Goal: Register for event/course

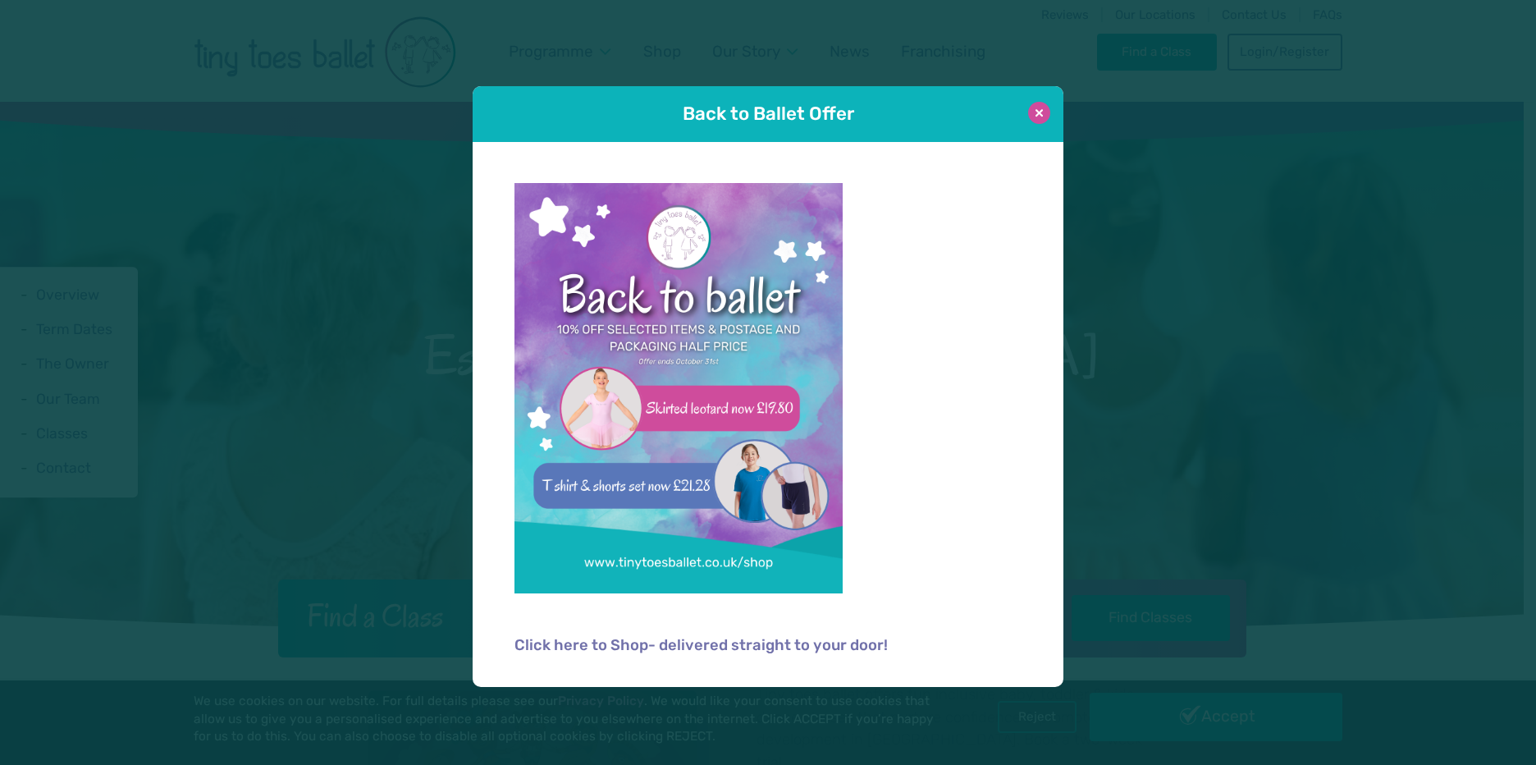
click at [1035, 112] on button at bounding box center [1039, 113] width 22 height 22
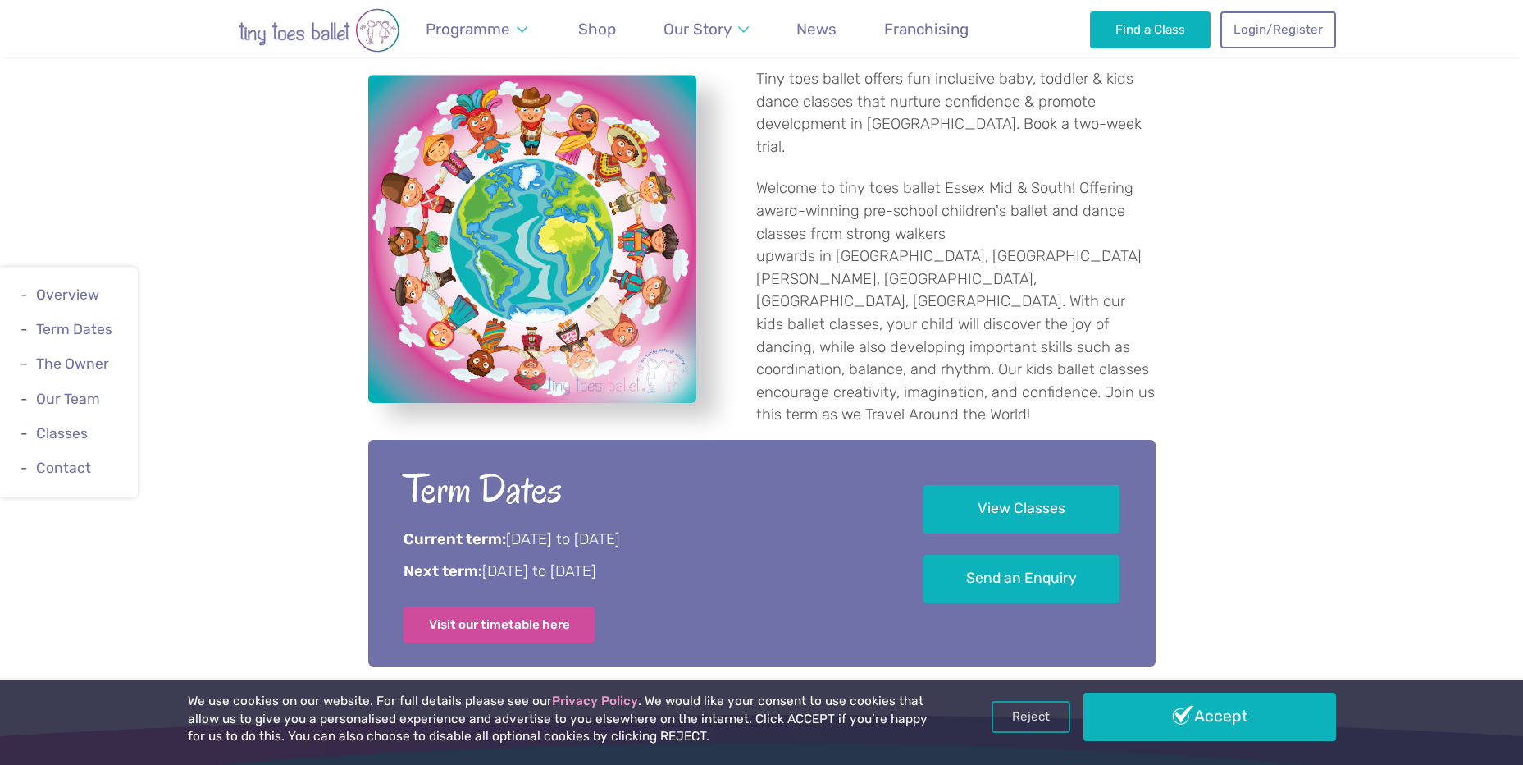
scroll to position [656, 0]
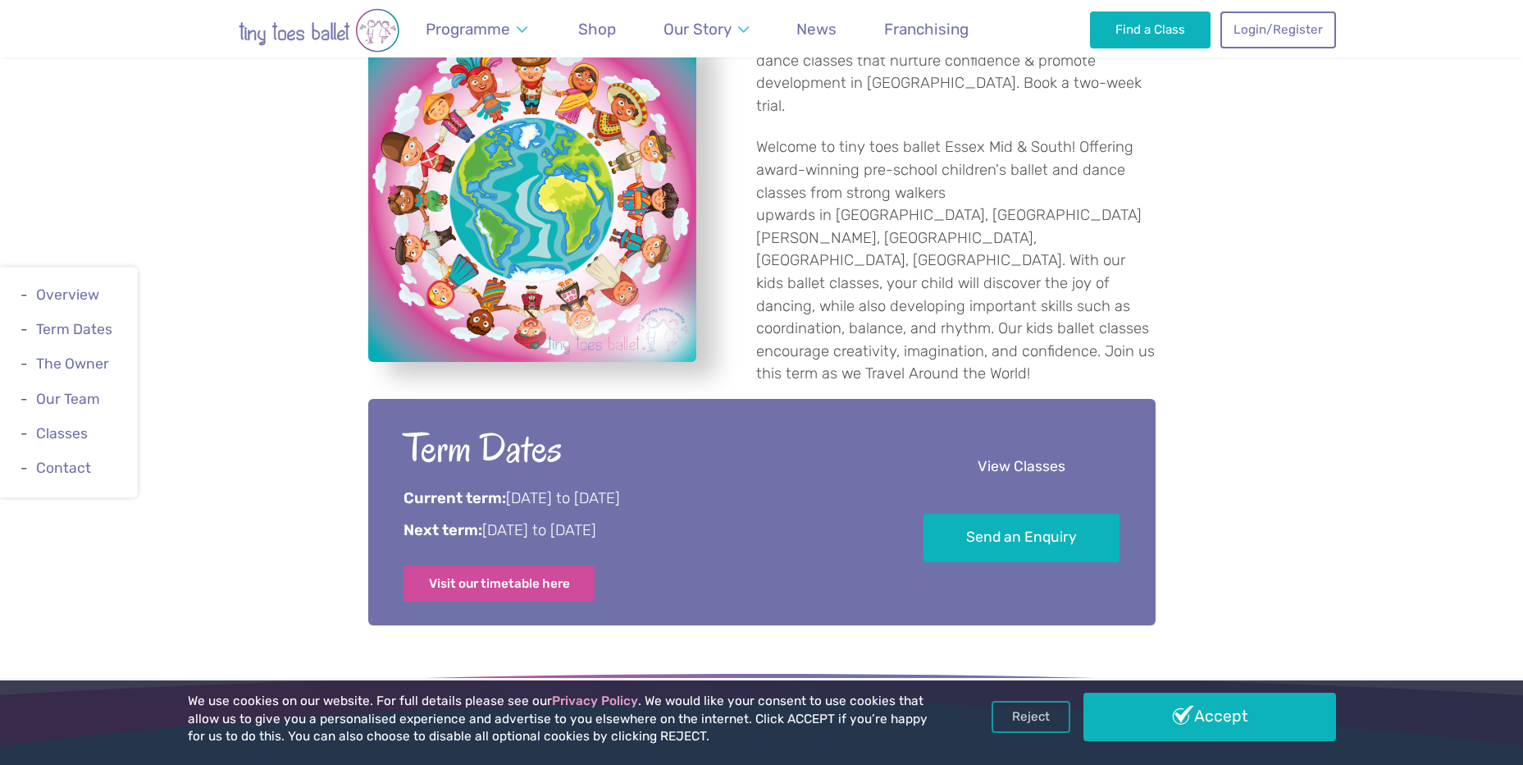
click at [1026, 457] on link "View Classes" at bounding box center [1022, 467] width 196 height 48
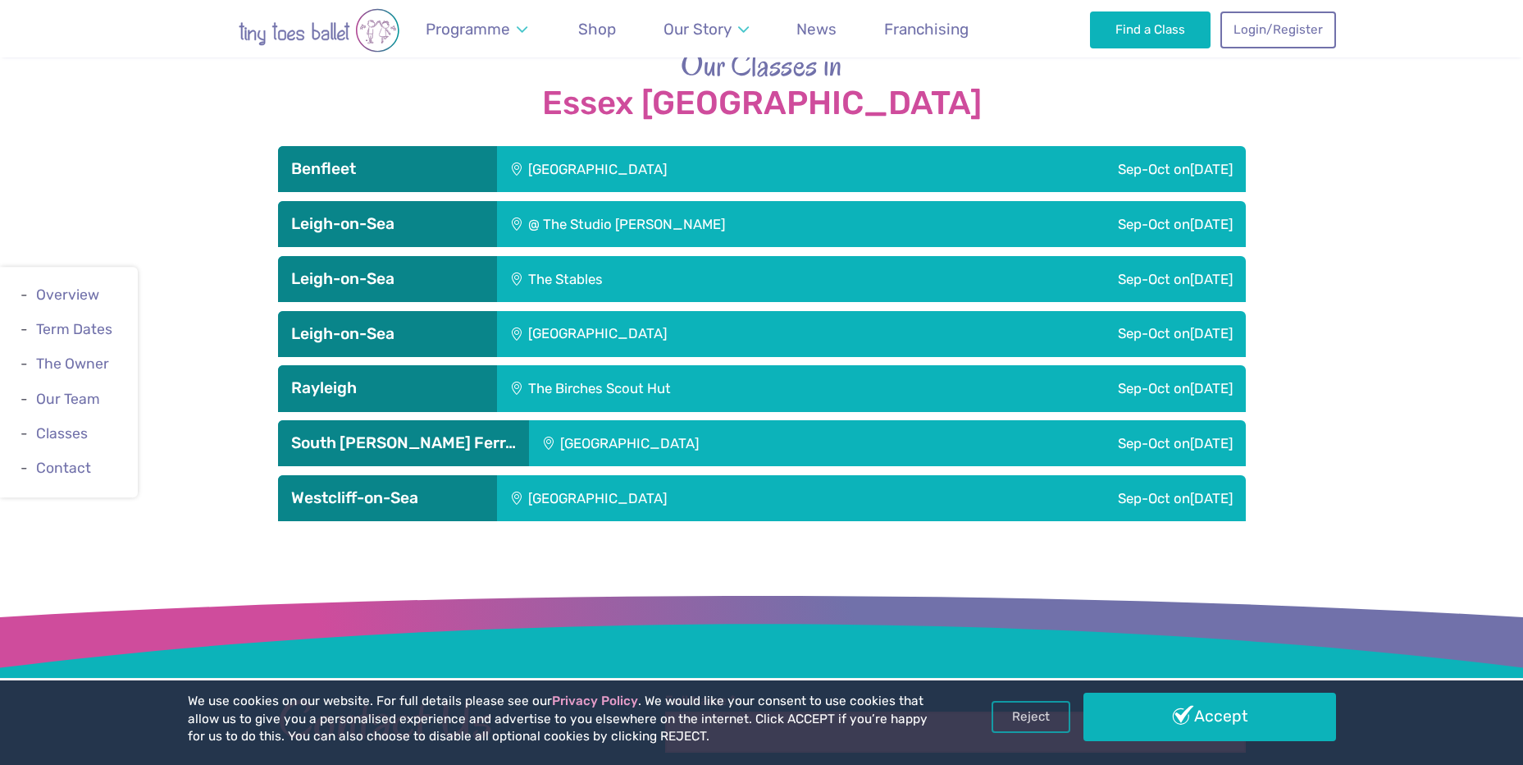
click at [573, 146] on div "[GEOGRAPHIC_DATA]" at bounding box center [708, 169] width 423 height 46
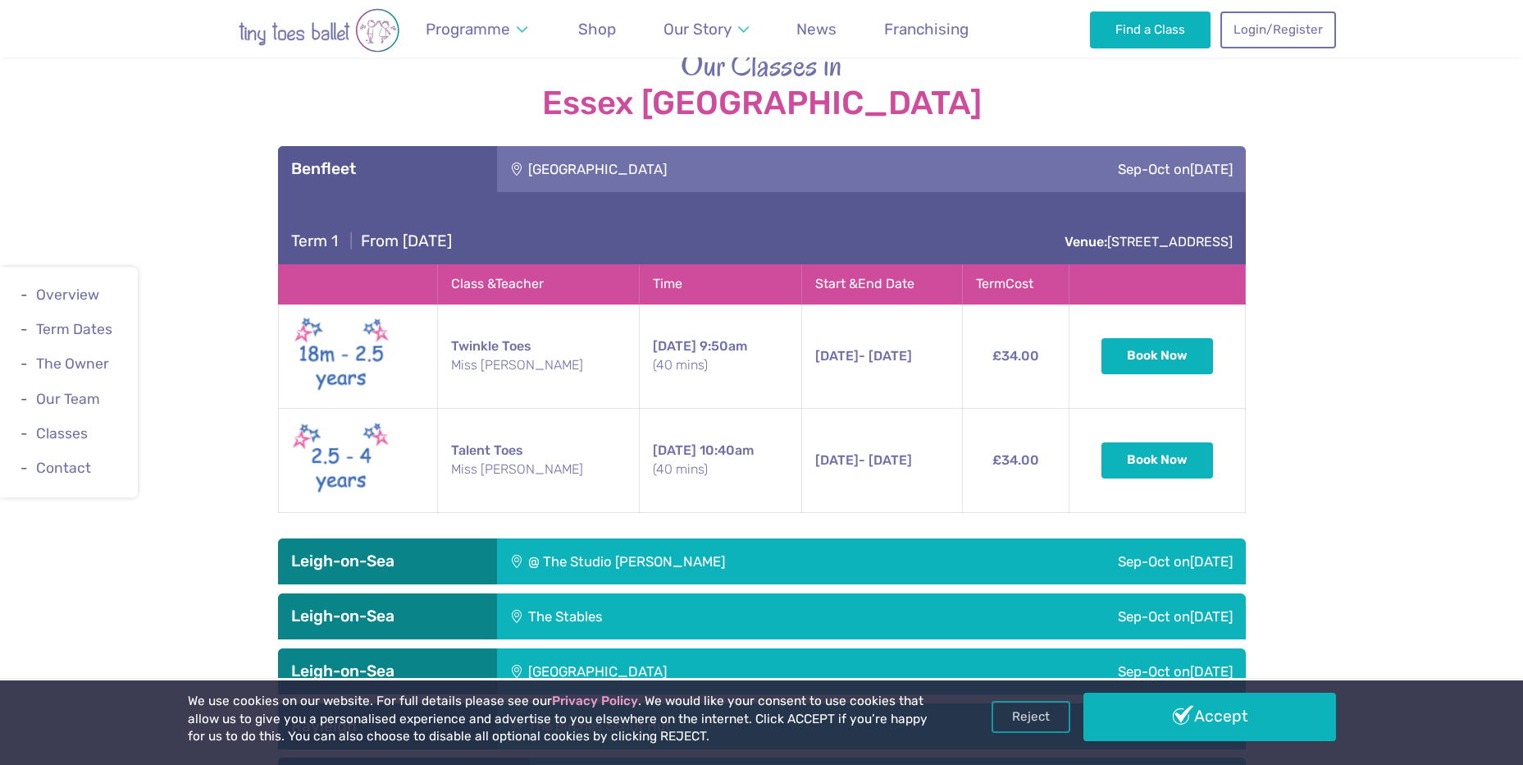
click at [364, 551] on h3 "Leigh-on-Sea" at bounding box center [387, 561] width 193 height 20
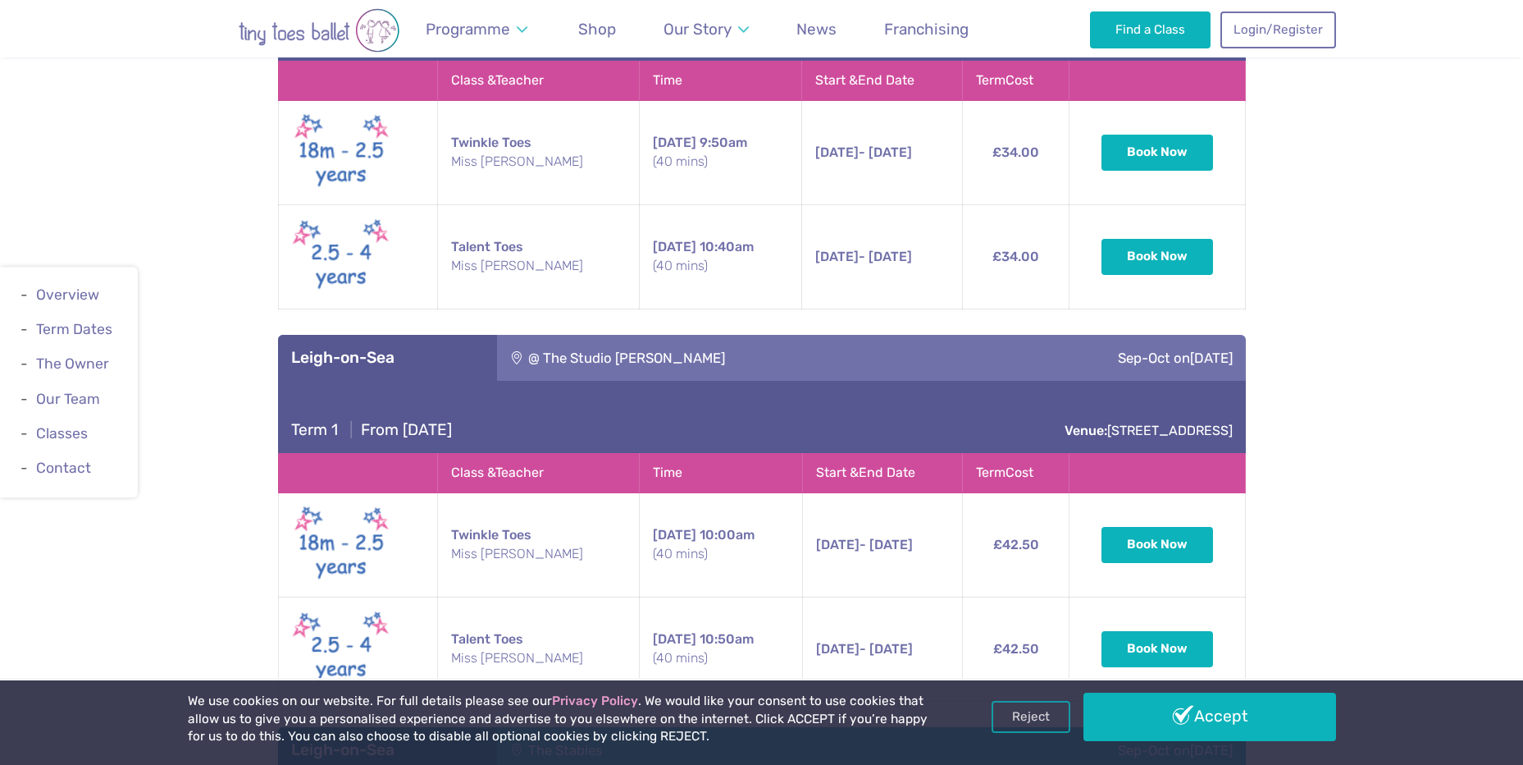
scroll to position [3019, 0]
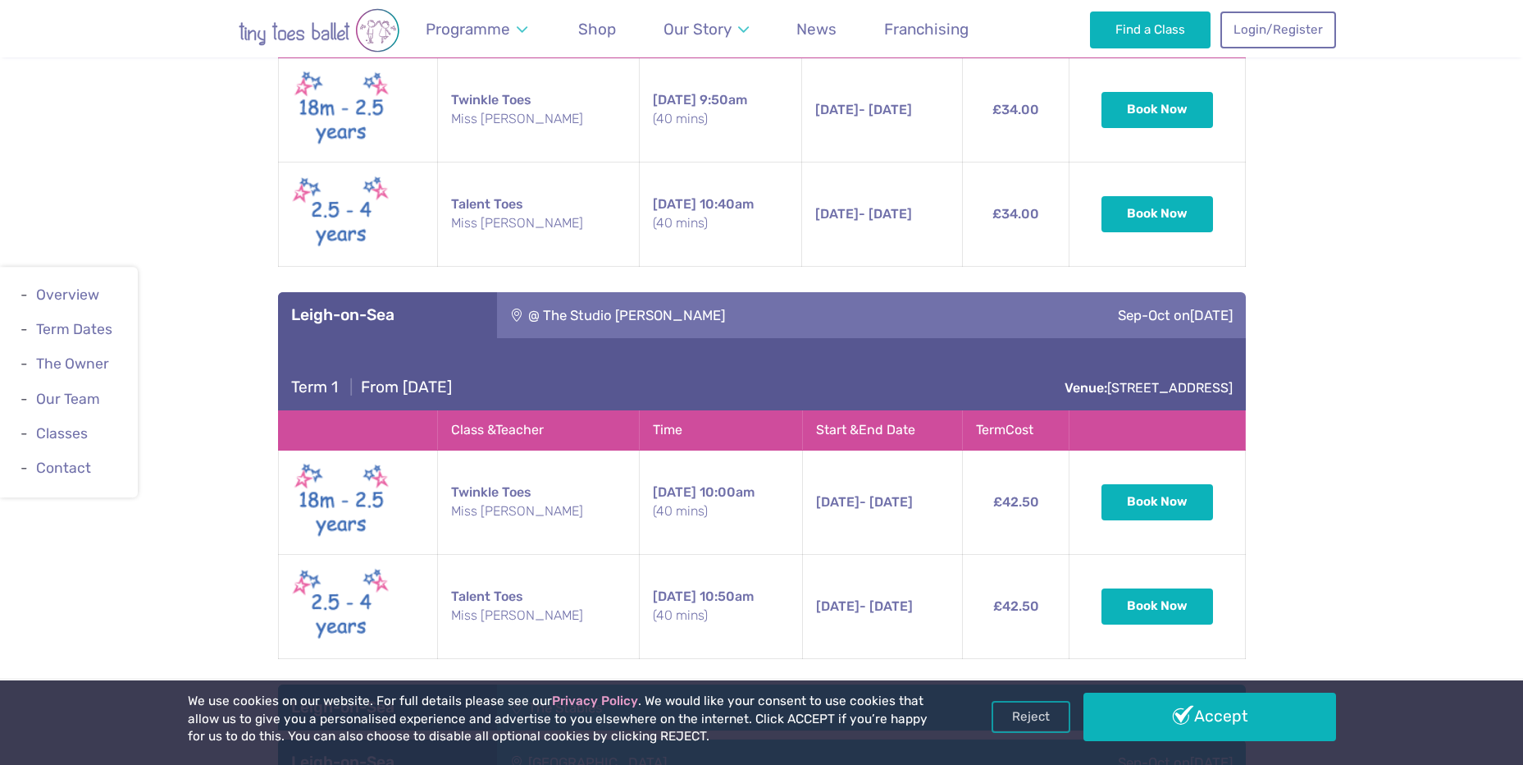
click at [361, 292] on div "Leigh-on-Sea" at bounding box center [387, 315] width 219 height 46
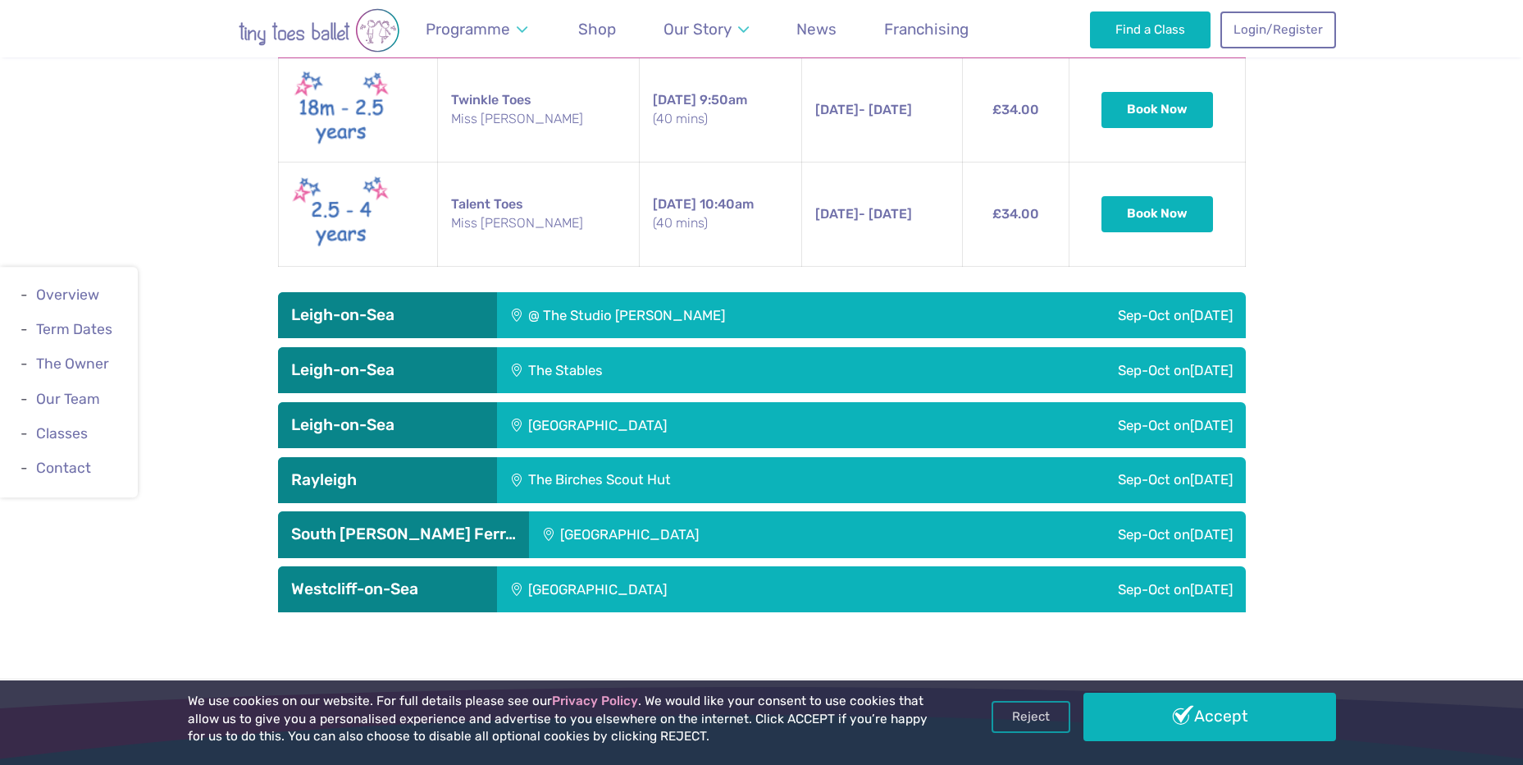
click at [378, 360] on h3 "Leigh-on-Sea" at bounding box center [387, 370] width 193 height 20
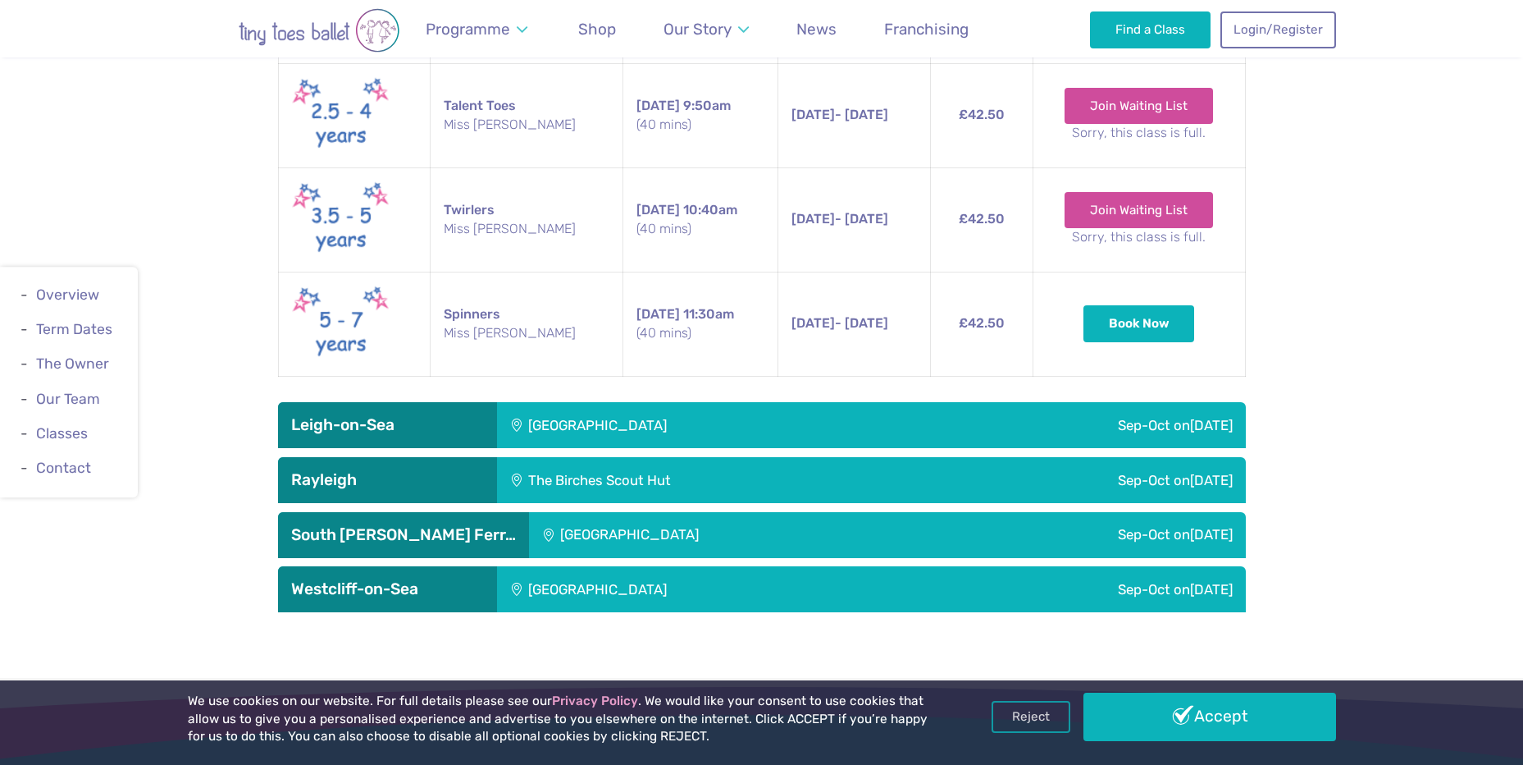
scroll to position [3593, 0]
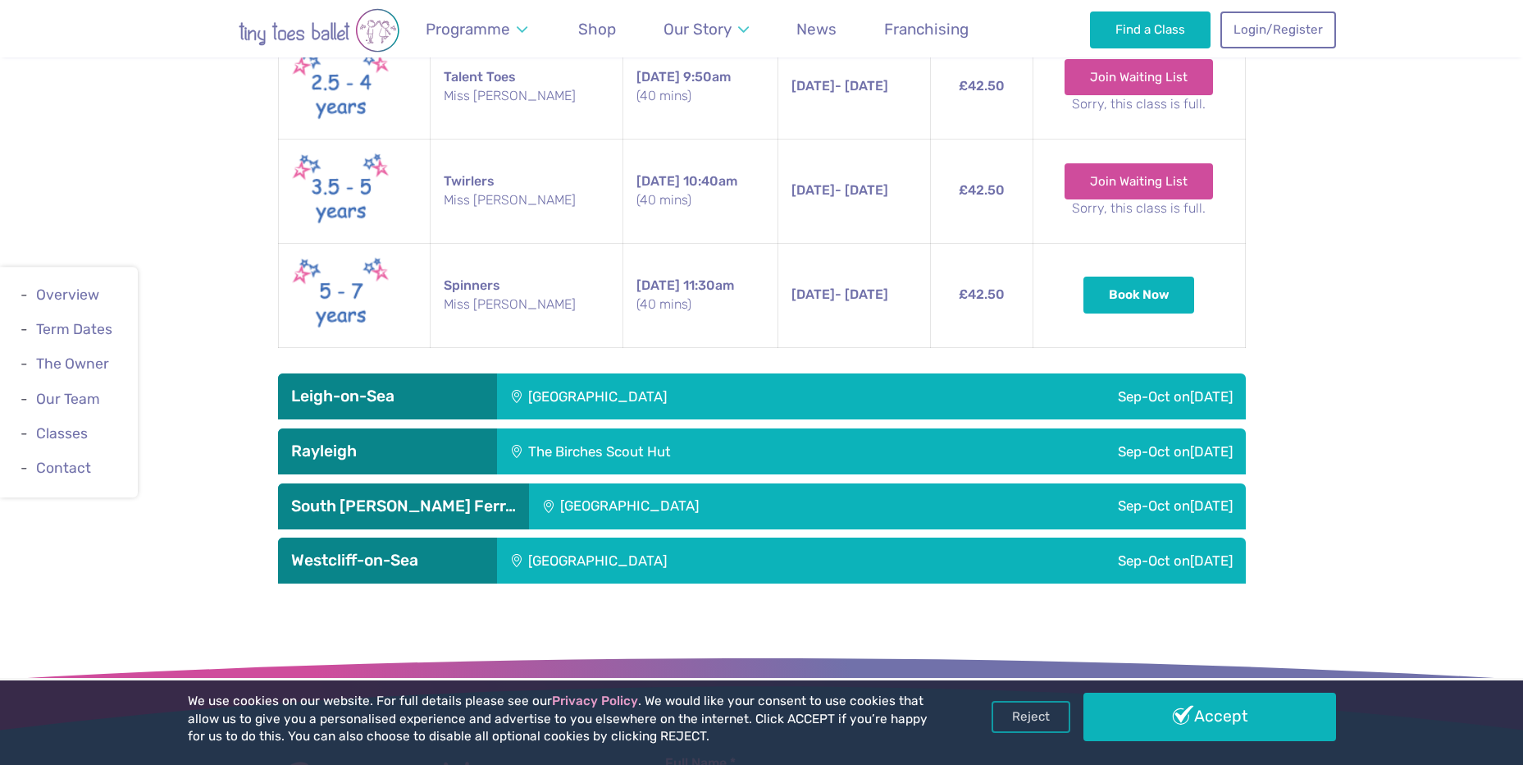
click at [450, 441] on h3 "Rayleigh" at bounding box center [387, 451] width 193 height 20
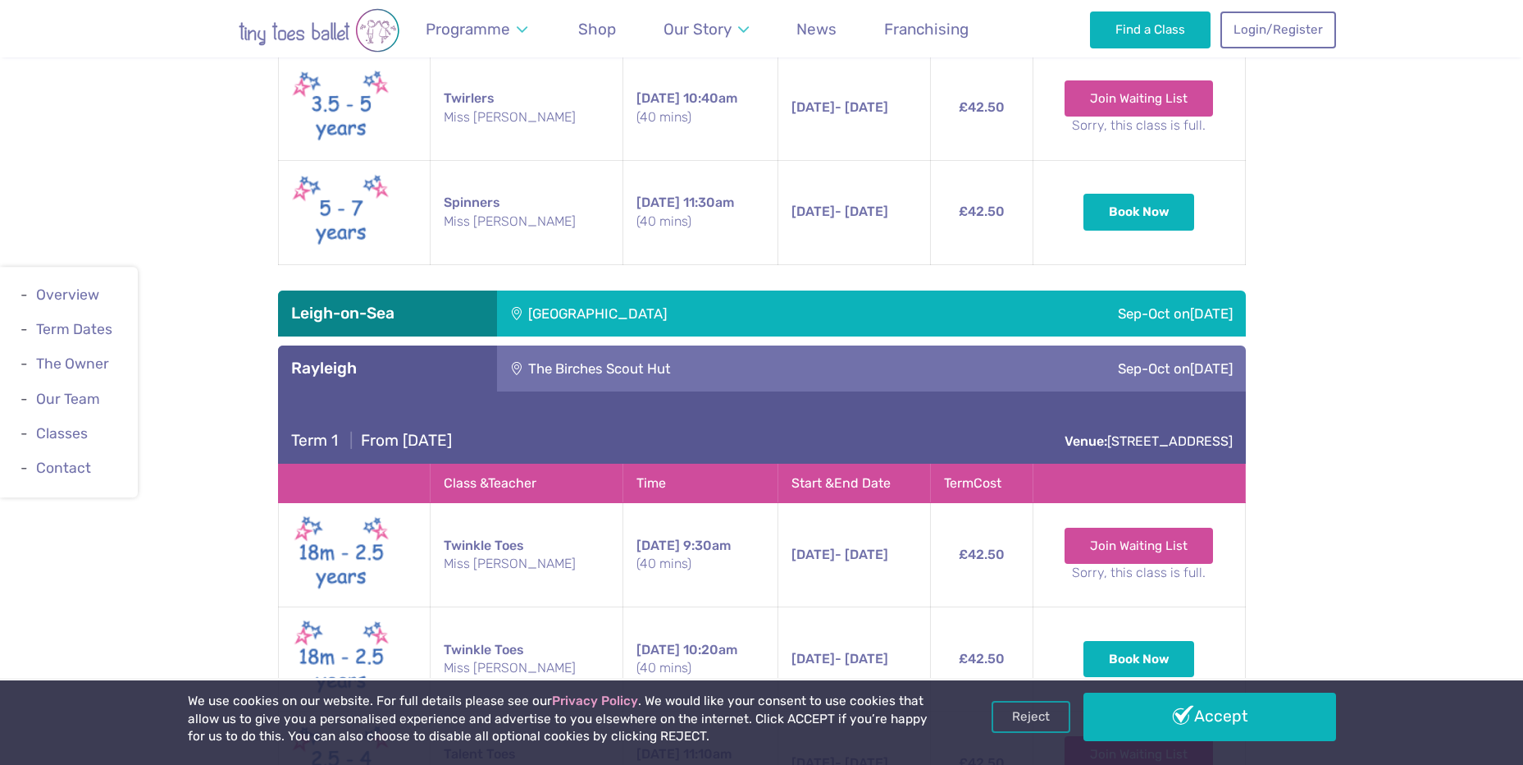
scroll to position [3675, 0]
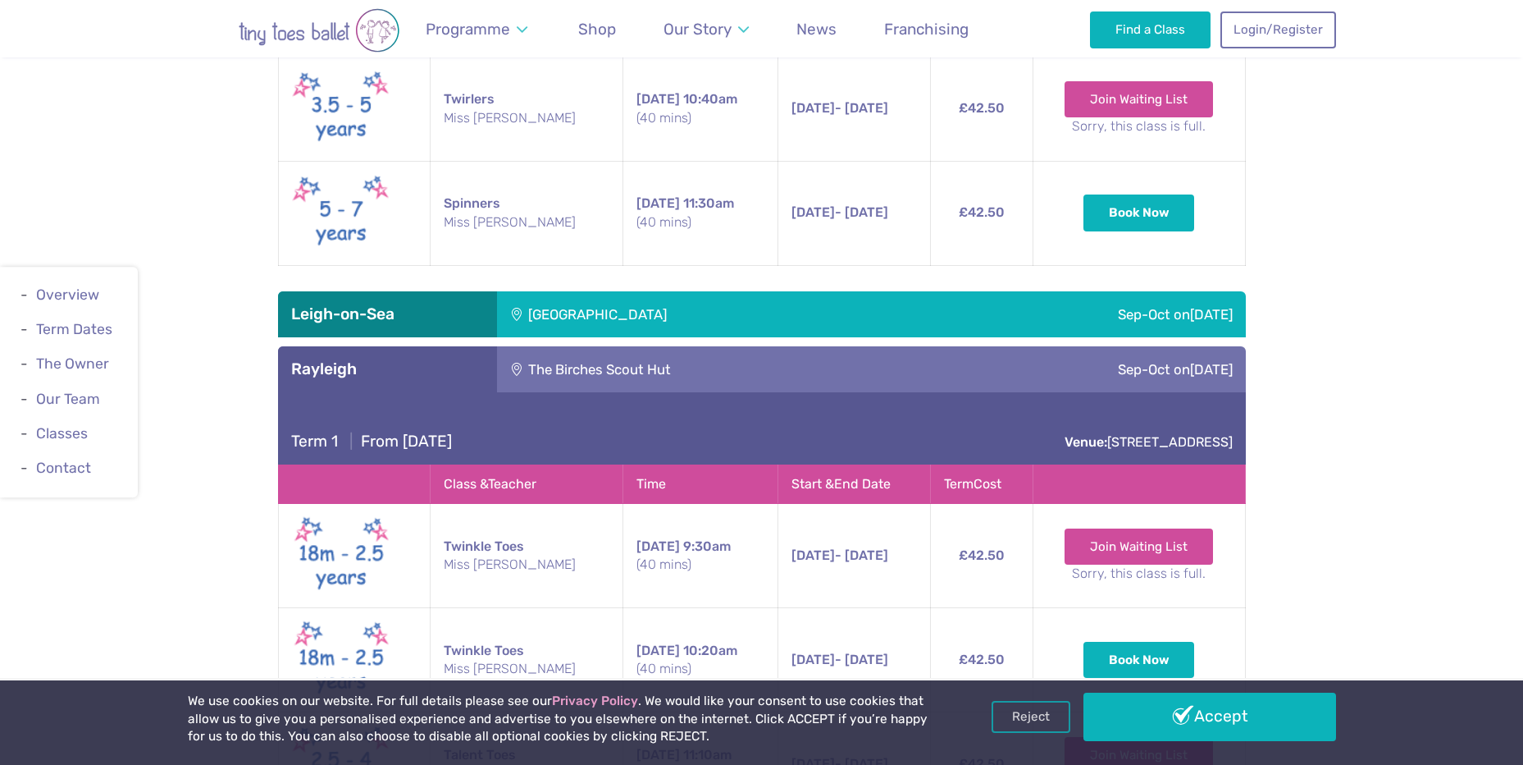
click at [376, 359] on h3 "Rayleigh" at bounding box center [387, 369] width 193 height 20
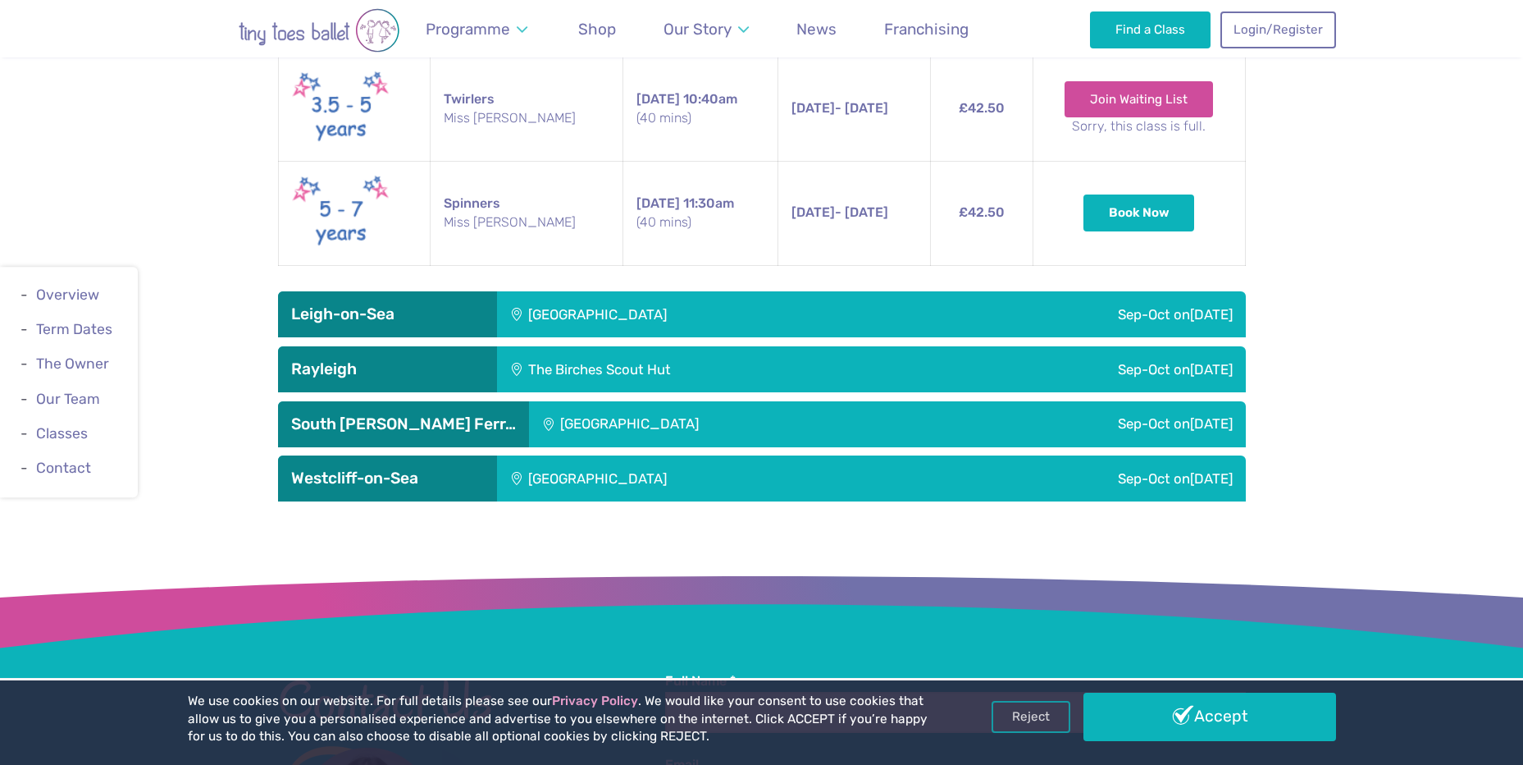
click at [452, 304] on h3 "Leigh-on-Sea" at bounding box center [387, 314] width 193 height 20
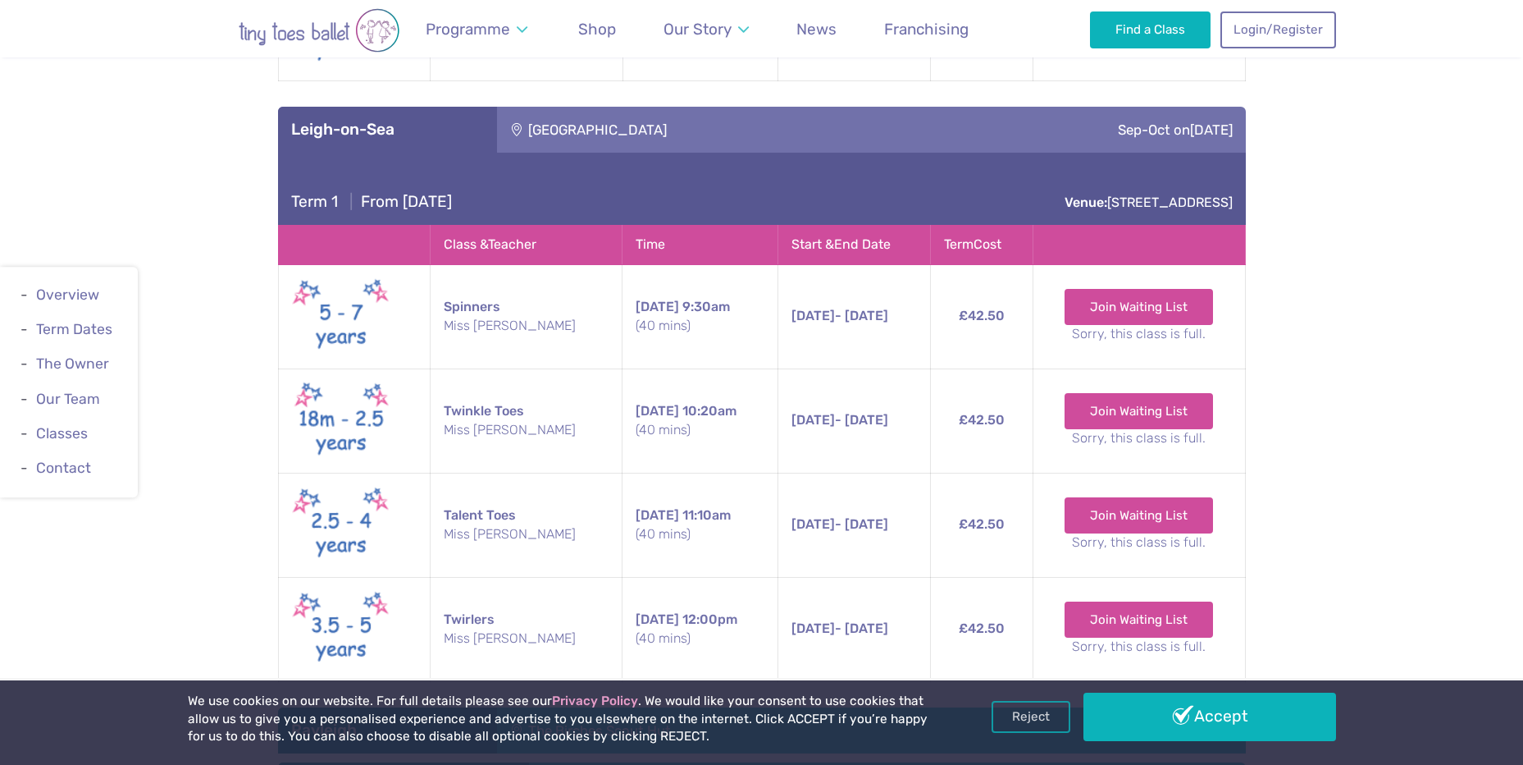
scroll to position [3921, 0]
